Goal: Find specific page/section: Find specific page/section

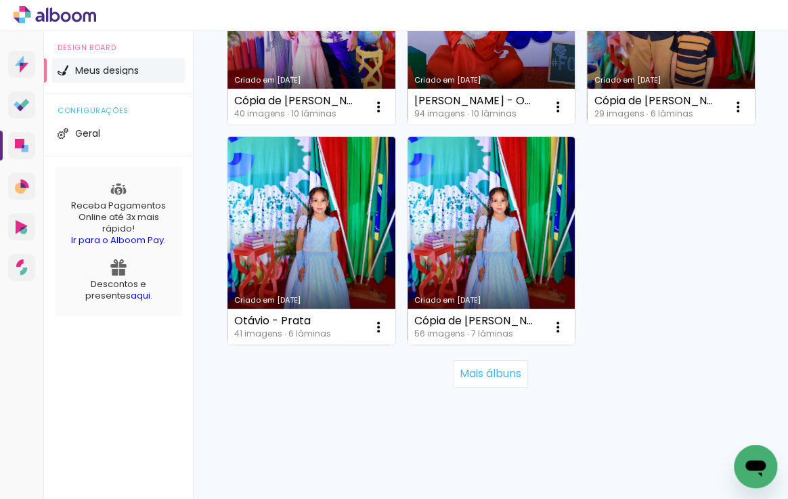
scroll to position [2675, 0]
click at [26, 106] on icon at bounding box center [22, 105] width 16 height 13
